Goal: Task Accomplishment & Management: Complete application form

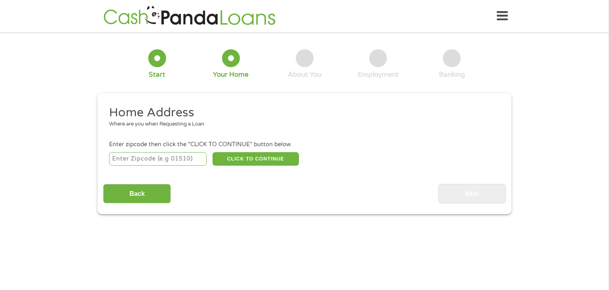
click at [181, 157] on input "number" at bounding box center [158, 158] width 98 height 13
type input "97027"
select select "[US_STATE]"
click at [279, 158] on button "CLICK TO CONTINUE" at bounding box center [256, 158] width 86 height 13
type input "97027"
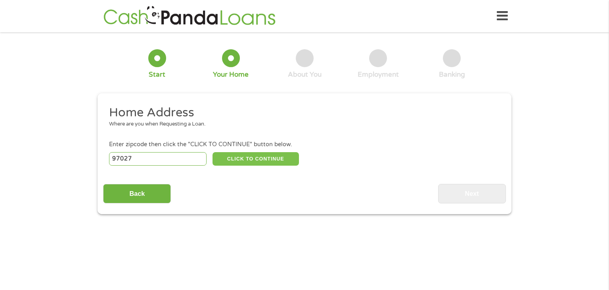
type input "Gladstone"
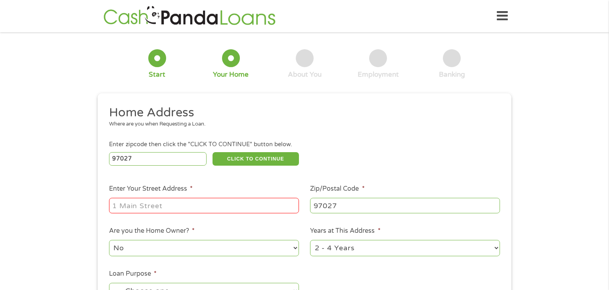
click at [238, 209] on input "Enter Your Street Address *" at bounding box center [204, 205] width 190 height 15
type input "[STREET_ADDRESS]"
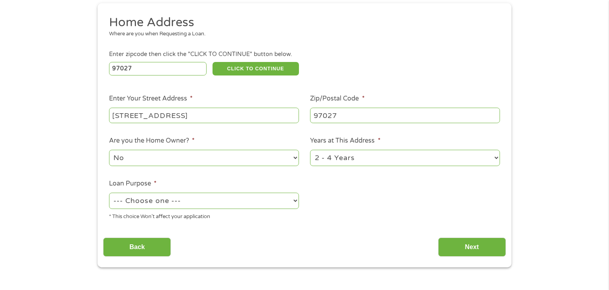
scroll to position [90, 0]
click at [486, 162] on select "1 Year or less 1 - 2 Years 2 - 4 Years Over 4 Years" at bounding box center [405, 157] width 190 height 16
select select "12months"
click at [310, 150] on select "1 Year or less 1 - 2 Years 2 - 4 Years Over 4 Years" at bounding box center [405, 157] width 190 height 16
click at [294, 202] on select "--- Choose one --- Pay Bills Debt Consolidation Home Improvement Major Purchase…" at bounding box center [204, 200] width 190 height 16
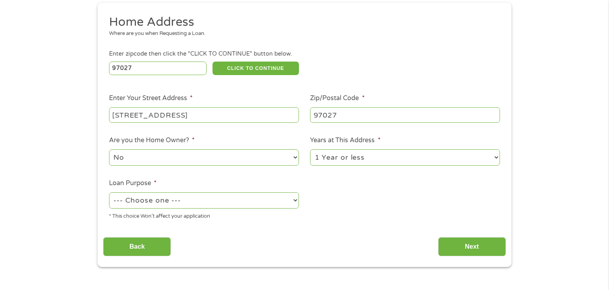
select select "shorttermcash"
click at [109, 193] on select "--- Choose one --- Pay Bills Debt Consolidation Home Improvement Major Purchase…" at bounding box center [204, 200] width 190 height 16
click at [485, 242] on input "Next" at bounding box center [472, 246] width 68 height 19
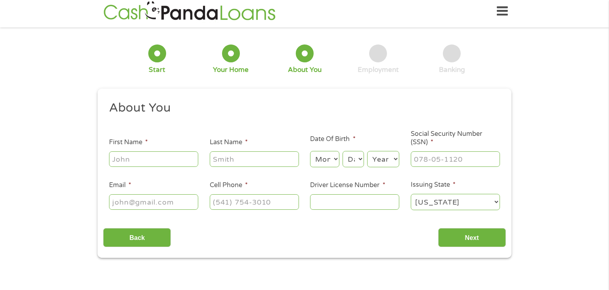
scroll to position [0, 0]
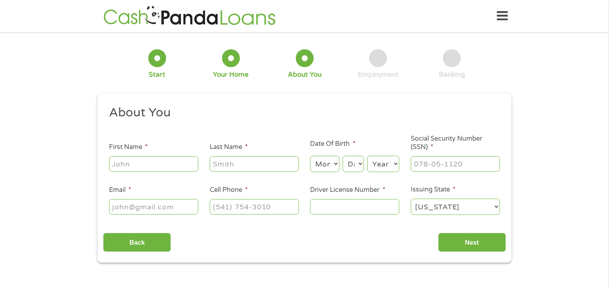
click at [169, 164] on input "First Name *" at bounding box center [153, 163] width 89 height 15
type input "Genesis"
type input "Pisana"
type input "[EMAIL_ADDRESS][DOMAIN_NAME]"
click at [290, 204] on input "[PHONE_NUMBER]" at bounding box center [254, 206] width 89 height 15
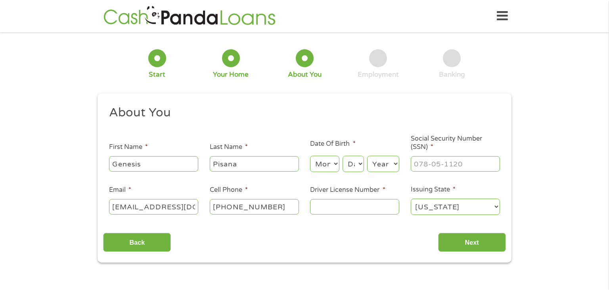
type input "(___) ___-____"
